Goal: Find contact information: Obtain details needed to contact an individual or organization

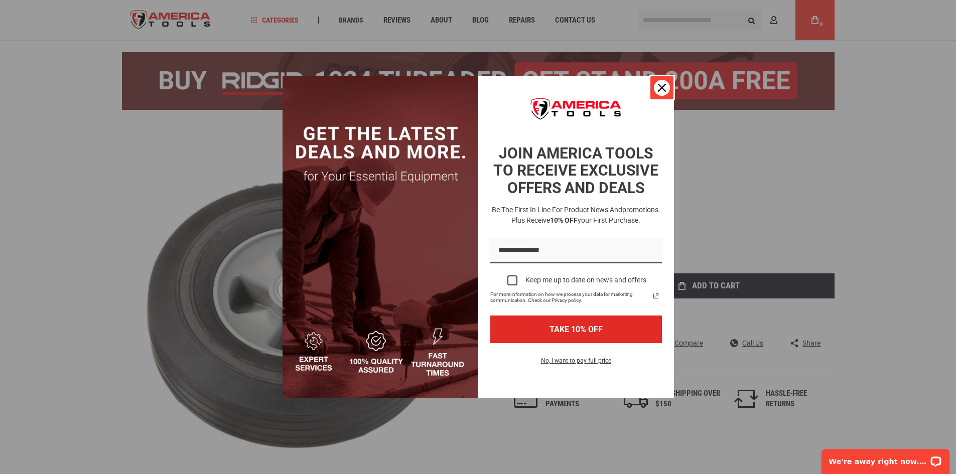
click at [656, 87] on div "Close" at bounding box center [662, 88] width 16 height 16
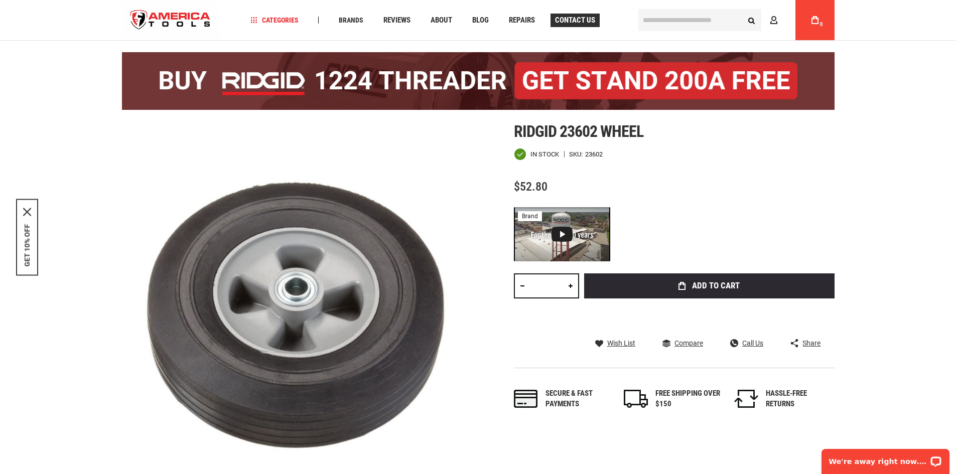
click at [583, 19] on span "Contact Us" at bounding box center [575, 21] width 40 height 8
